Goal: Information Seeking & Learning: Learn about a topic

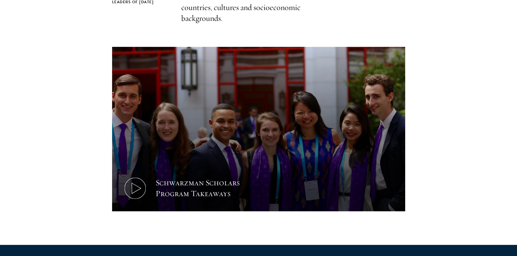
scroll to position [214, 0]
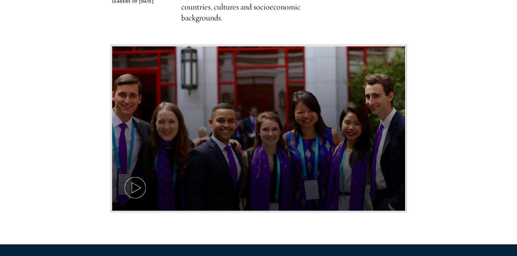
click at [134, 190] on icon at bounding box center [135, 188] width 24 height 24
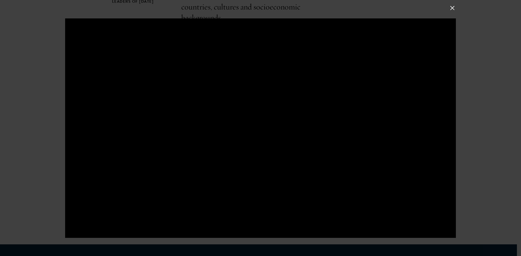
click at [452, 8] on button at bounding box center [452, 7] width 7 height 7
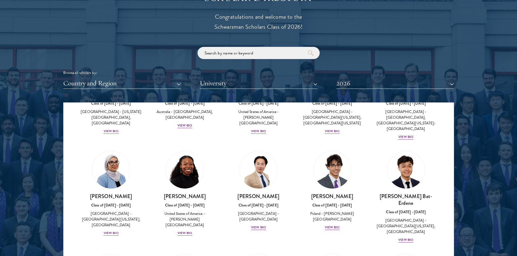
scroll to position [264, 0]
click at [279, 82] on button "University" at bounding box center [258, 83] width 117 height 11
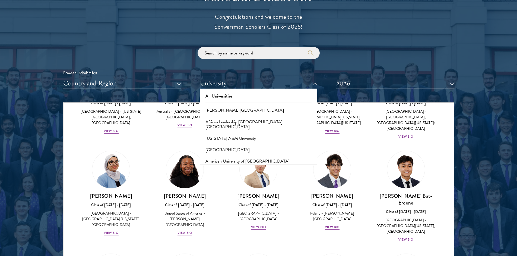
click at [247, 120] on button "African Leadership [GEOGRAPHIC_DATA], [GEOGRAPHIC_DATA]" at bounding box center [258, 124] width 114 height 17
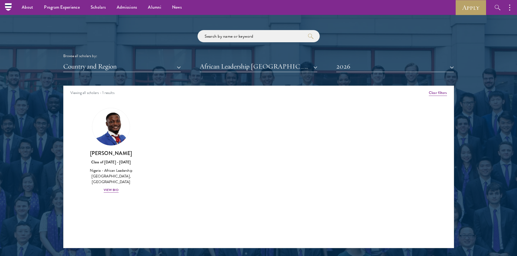
scroll to position [623, 0]
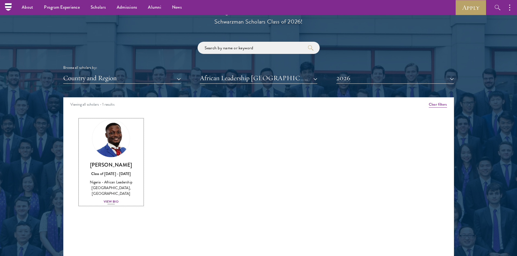
click at [110, 199] on div "View Bio" at bounding box center [111, 201] width 15 height 5
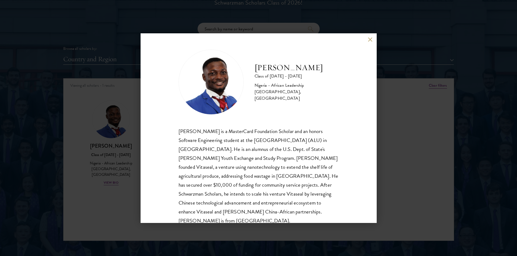
scroll to position [9, 0]
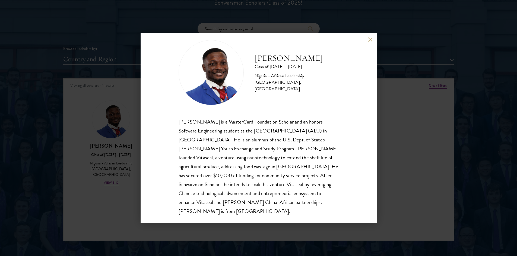
click at [369, 41] on button at bounding box center [370, 39] width 5 height 5
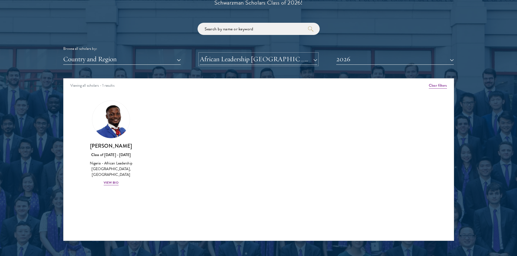
click at [292, 59] on button "African Leadership [GEOGRAPHIC_DATA], [GEOGRAPHIC_DATA]" at bounding box center [258, 59] width 117 height 11
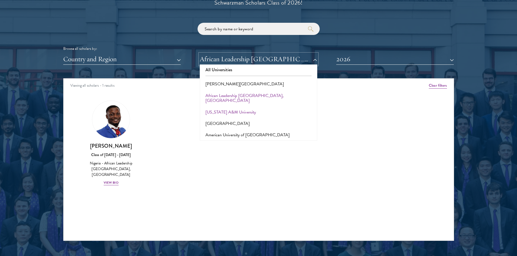
scroll to position [2, 0]
click at [232, 87] on button "[PERSON_NAME][GEOGRAPHIC_DATA]" at bounding box center [258, 84] width 114 height 11
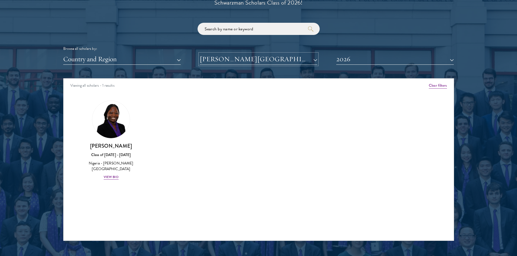
click at [228, 59] on button "[PERSON_NAME][GEOGRAPHIC_DATA]" at bounding box center [258, 59] width 117 height 11
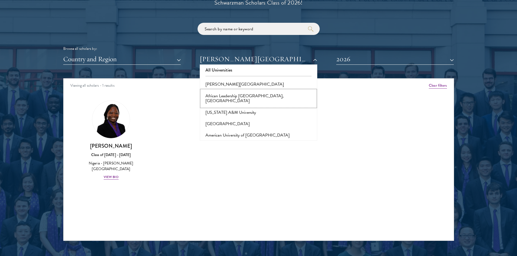
click at [233, 97] on button "African Leadership [GEOGRAPHIC_DATA], [GEOGRAPHIC_DATA]" at bounding box center [258, 98] width 114 height 17
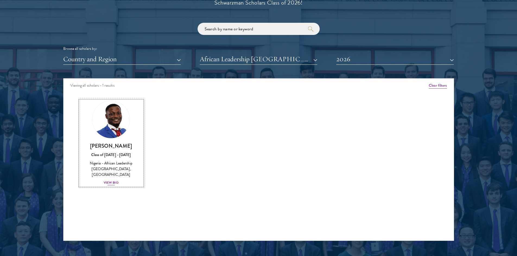
click at [111, 180] on div "View Bio" at bounding box center [111, 182] width 15 height 5
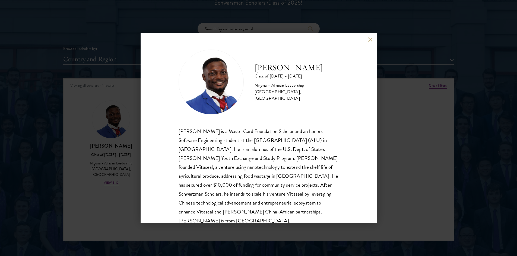
click at [369, 40] on button at bounding box center [370, 39] width 5 height 5
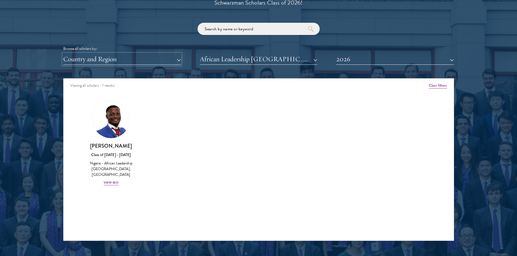
click at [151, 60] on button "Country and Region" at bounding box center [121, 59] width 117 height 11
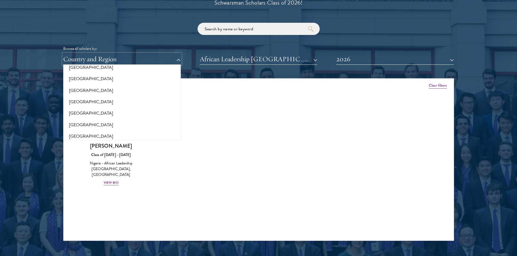
scroll to position [709, 0]
click at [80, 126] on button "[GEOGRAPHIC_DATA]" at bounding box center [122, 124] width 114 height 11
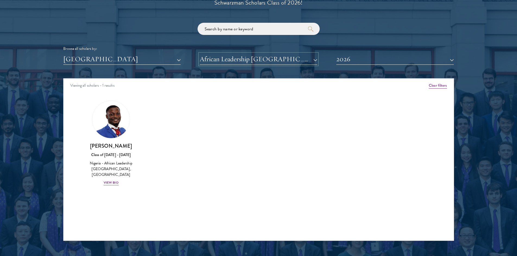
click at [292, 59] on button "African Leadership [GEOGRAPHIC_DATA], [GEOGRAPHIC_DATA]" at bounding box center [258, 59] width 117 height 11
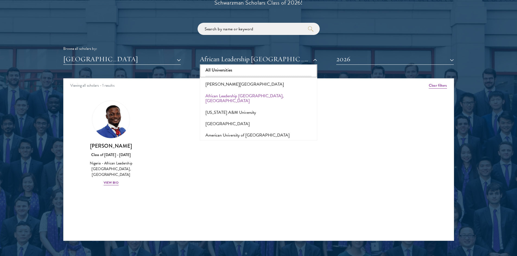
click at [245, 68] on button "All Universities" at bounding box center [258, 70] width 114 height 11
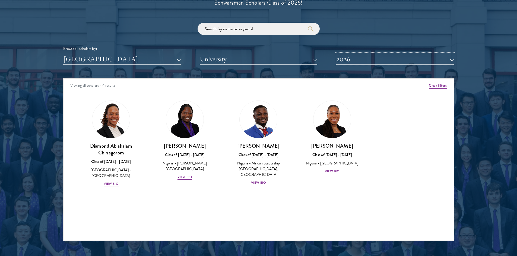
click at [363, 62] on button "2026" at bounding box center [394, 59] width 117 height 11
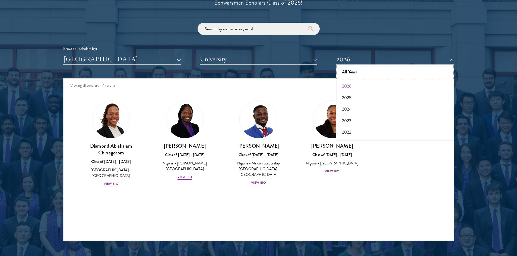
click at [349, 71] on button "All Years" at bounding box center [395, 71] width 114 height 11
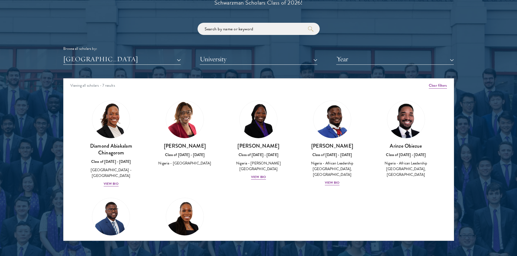
click at [399, 170] on div "Nigeria - African Leadership [GEOGRAPHIC_DATA], [GEOGRAPHIC_DATA]" at bounding box center [405, 169] width 63 height 17
click at [159, 59] on button "[GEOGRAPHIC_DATA]" at bounding box center [121, 59] width 117 height 11
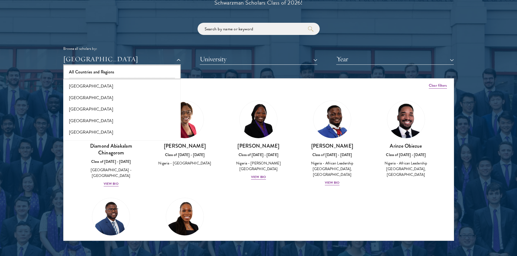
click at [91, 74] on button "All Countries and Regions" at bounding box center [122, 71] width 114 height 11
click at [219, 60] on button "University" at bounding box center [258, 59] width 117 height 11
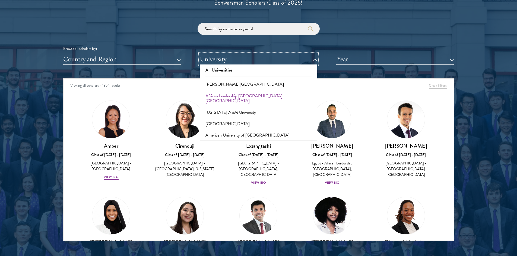
click at [205, 58] on button "University" at bounding box center [258, 59] width 117 height 11
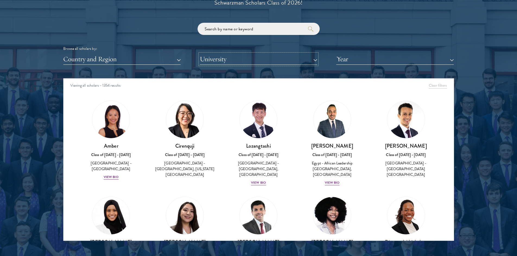
click at [205, 58] on button "University" at bounding box center [258, 59] width 117 height 11
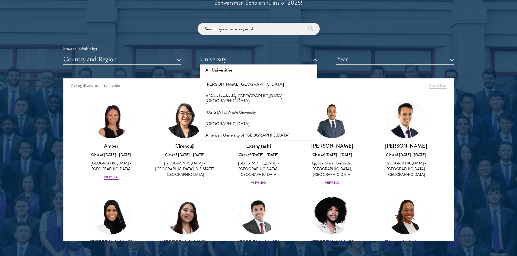
click at [223, 93] on button "African Leadership [GEOGRAPHIC_DATA], [GEOGRAPHIC_DATA]" at bounding box center [258, 98] width 114 height 17
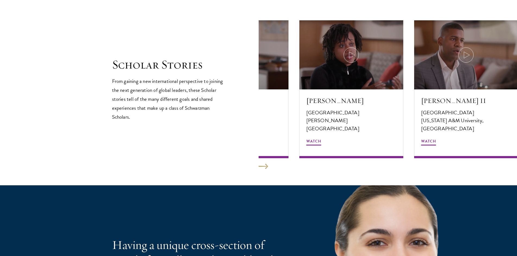
scroll to position [924, 0]
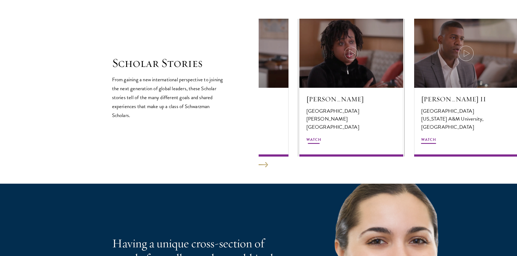
click at [352, 54] on icon at bounding box center [351, 53] width 15 height 15
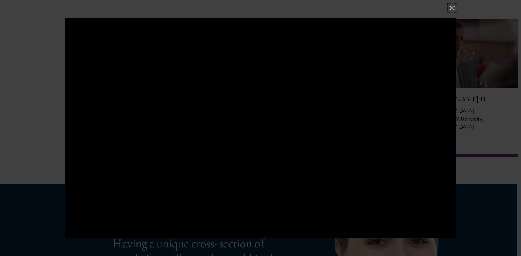
click at [453, 7] on button at bounding box center [452, 7] width 7 height 7
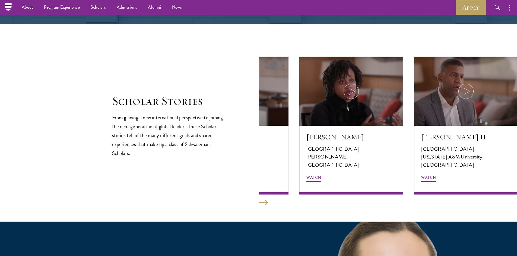
scroll to position [885, 0]
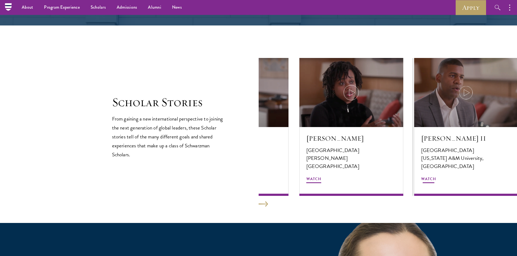
click at [465, 91] on icon at bounding box center [465, 92] width 15 height 15
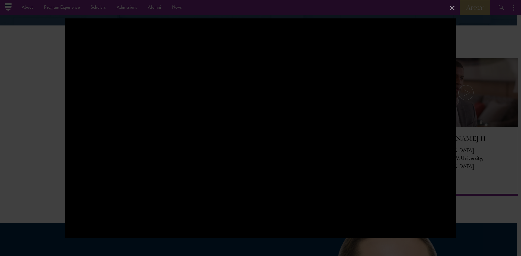
click at [352, 110] on div at bounding box center [260, 128] width 391 height 220
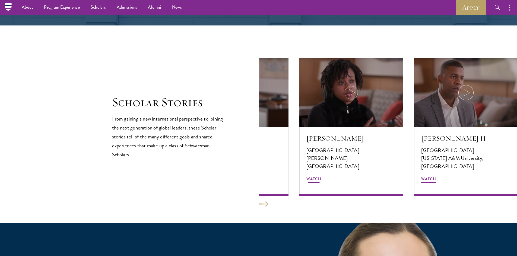
scroll to position [888, 0]
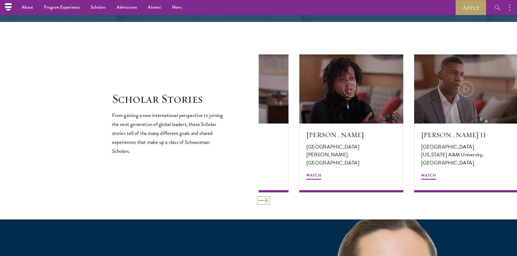
click at [267, 200] on button at bounding box center [263, 200] width 9 height 5
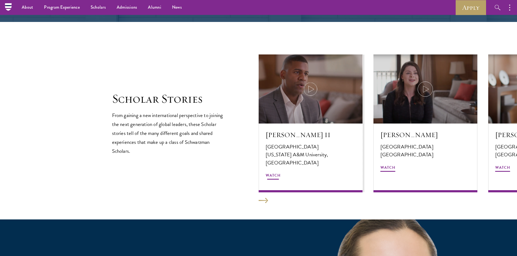
click at [275, 176] on span "Watch" at bounding box center [273, 176] width 15 height 8
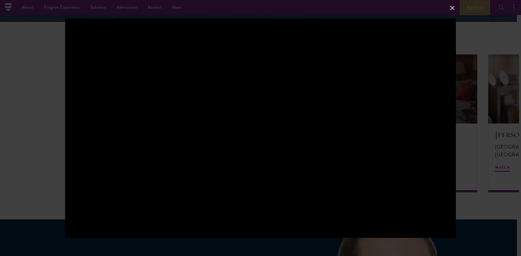
click at [450, 6] on button at bounding box center [452, 7] width 7 height 7
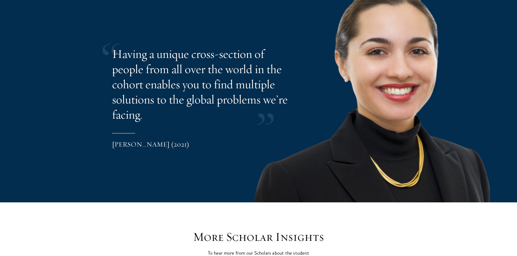
scroll to position [1114, 0]
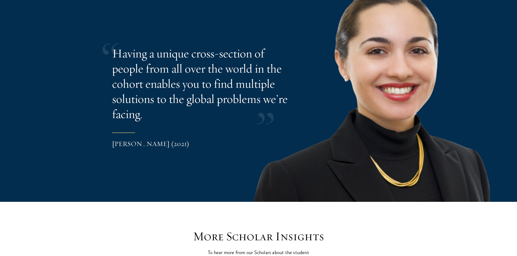
click at [329, 142] on blockquote "Having a unique cross-section of people from all over the world in the cohort e…" at bounding box center [222, 98] width 220 height 104
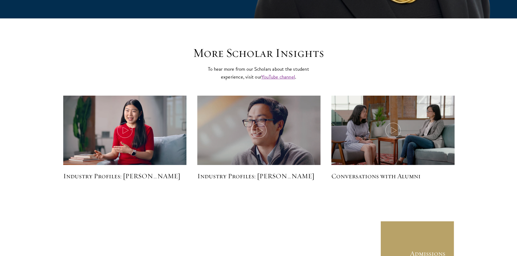
scroll to position [1300, 0]
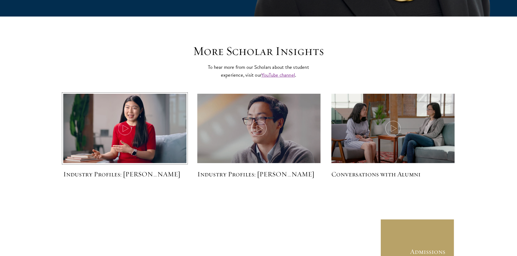
click at [126, 127] on icon at bounding box center [124, 128] width 15 height 15
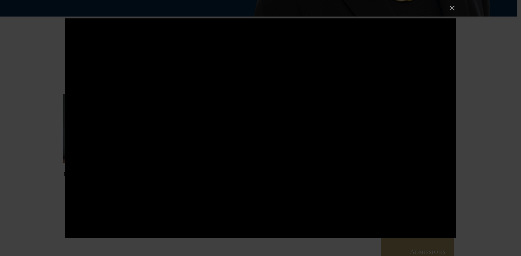
click at [452, 11] on button at bounding box center [452, 7] width 7 height 7
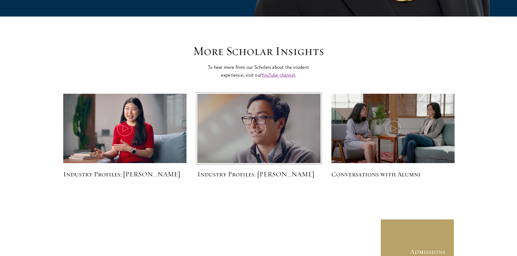
click at [257, 126] on use at bounding box center [260, 128] width 6 height 7
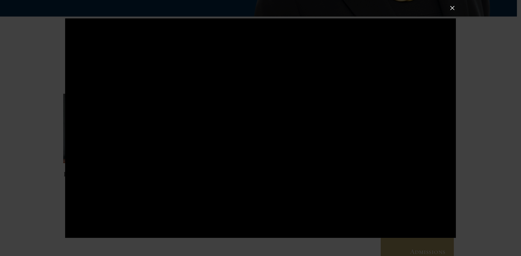
click at [452, 7] on button at bounding box center [452, 7] width 7 height 7
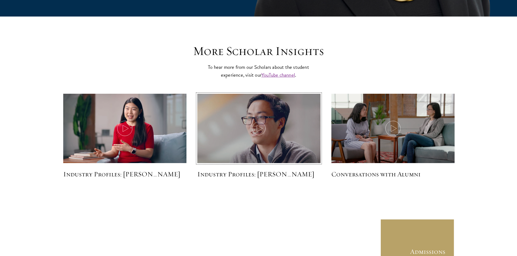
click at [250, 119] on img at bounding box center [258, 129] width 131 height 74
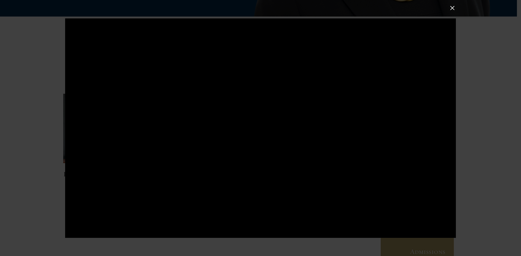
click at [450, 8] on button at bounding box center [452, 7] width 7 height 7
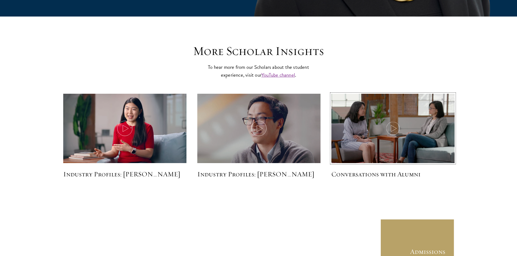
click at [395, 128] on icon at bounding box center [392, 128] width 15 height 15
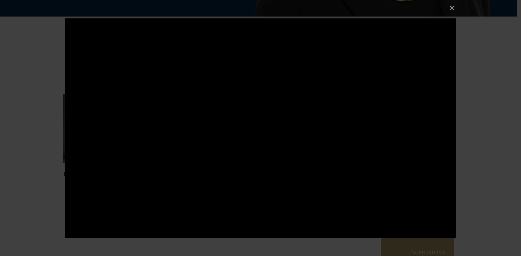
click at [451, 9] on button at bounding box center [452, 7] width 7 height 7
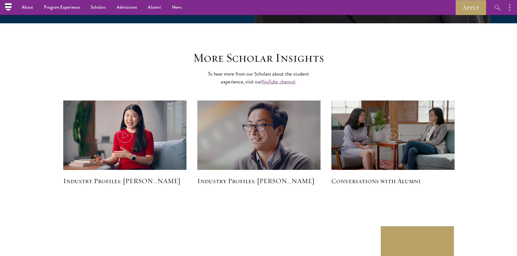
scroll to position [1293, 0]
